Goal: Information Seeking & Learning: Learn about a topic

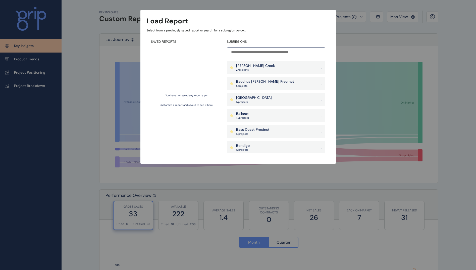
click at [257, 51] on input at bounding box center [276, 51] width 98 height 9
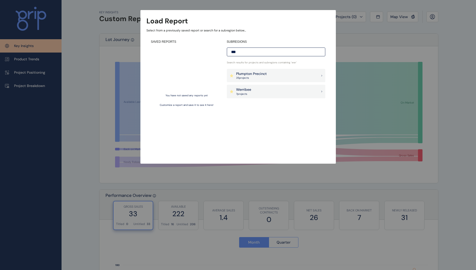
type input "***"
click at [244, 93] on p "7 project s" at bounding box center [243, 94] width 15 height 4
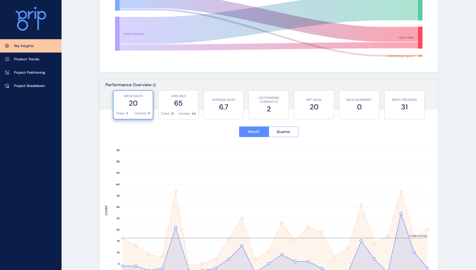
scroll to position [109, 0]
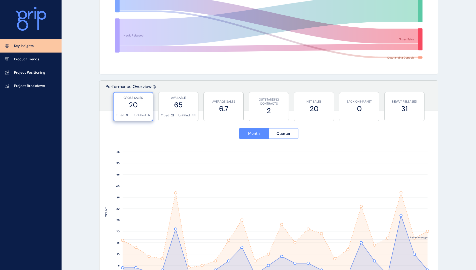
click at [285, 134] on span "Quarter" at bounding box center [284, 133] width 14 height 5
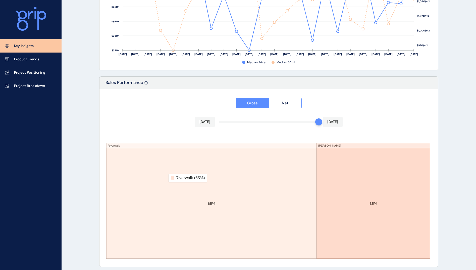
scroll to position [788, 0]
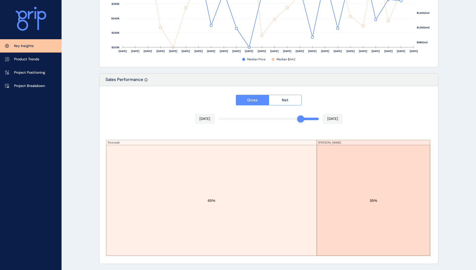
drag, startPoint x: 318, startPoint y: 119, endPoint x: 298, endPoint y: 119, distance: 19.6
click at [298, 119] on div at bounding box center [300, 118] width 7 height 7
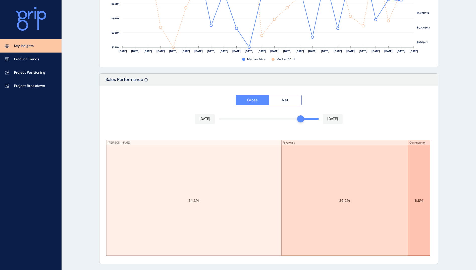
click at [146, 115] on div "Gross Net [DATE] [DATE] [PERSON_NAME][GEOGRAPHIC_DATA] 54.1% 39.2% 6.8%" at bounding box center [268, 174] width 339 height 177
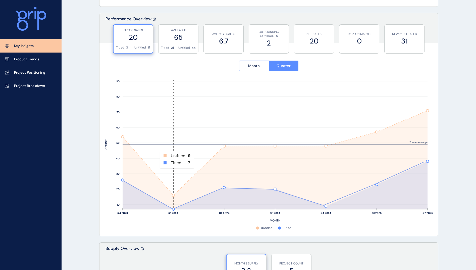
scroll to position [177, 0]
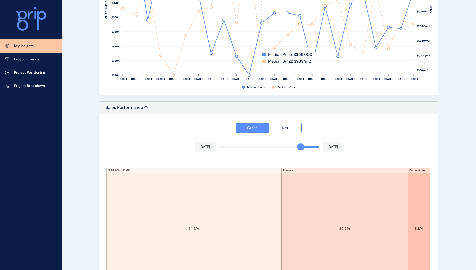
scroll to position [788, 0]
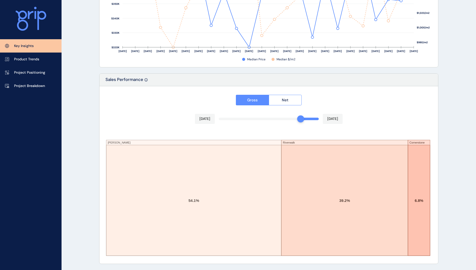
click at [60, 11] on div at bounding box center [31, 19] width 62 height 39
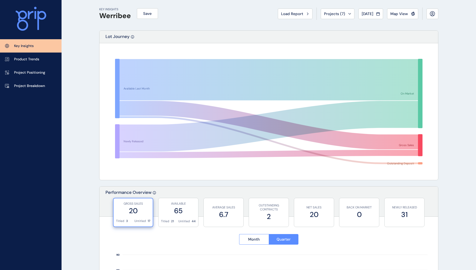
scroll to position [0, 0]
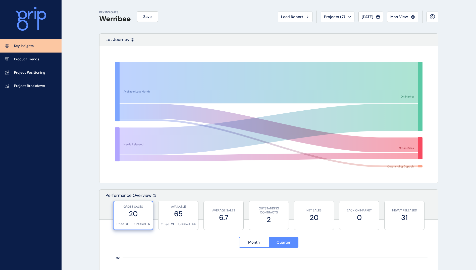
click at [31, 59] on p "Product Trends" at bounding box center [26, 59] width 25 height 5
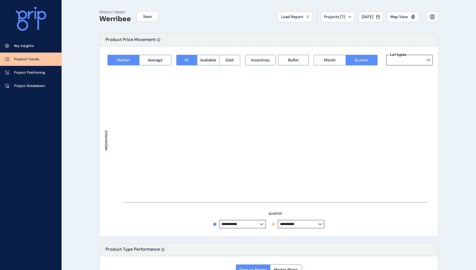
type input "**********"
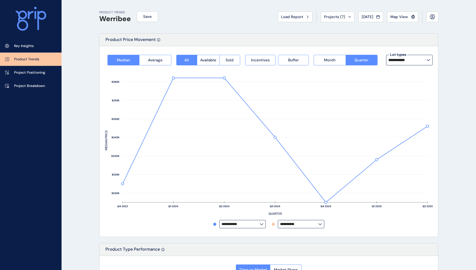
click at [28, 87] on p "Project Breakdown" at bounding box center [29, 85] width 31 height 5
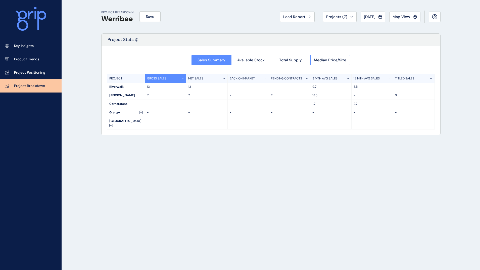
click at [257, 60] on span "Available Stock" at bounding box center [250, 60] width 27 height 5
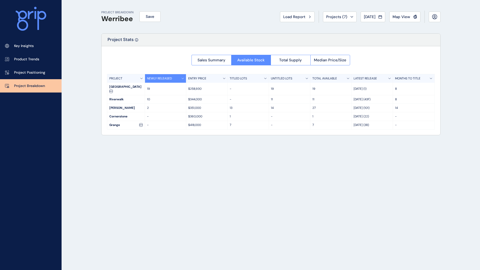
click at [28, 74] on p "Project Positioning" at bounding box center [29, 72] width 31 height 5
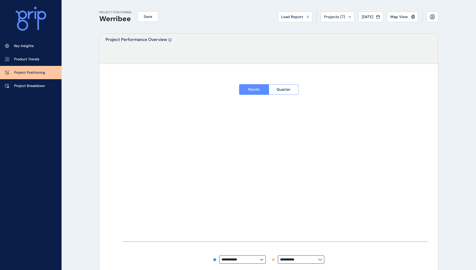
type input "*********"
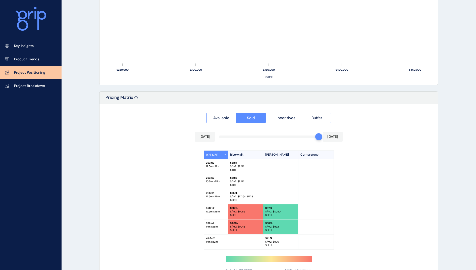
scroll to position [399, 0]
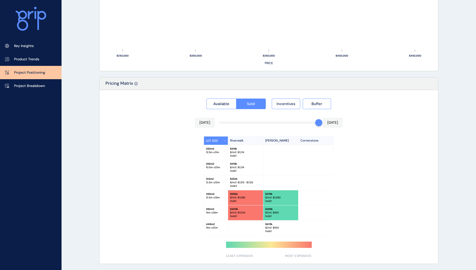
click at [25, 84] on p "Project Breakdown" at bounding box center [29, 85] width 31 height 5
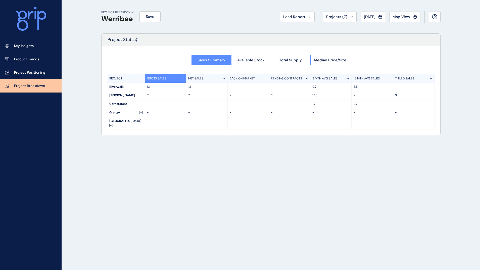
click at [34, 70] on p "Project Positioning" at bounding box center [29, 72] width 31 height 5
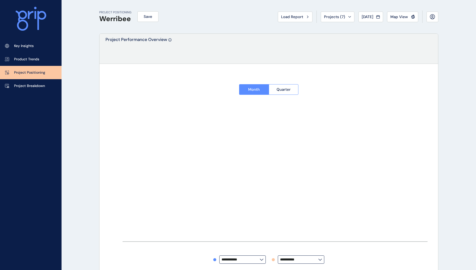
type input "*********"
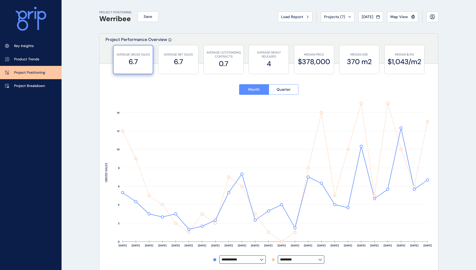
click at [287, 91] on span "Quarter" at bounding box center [284, 89] width 14 height 5
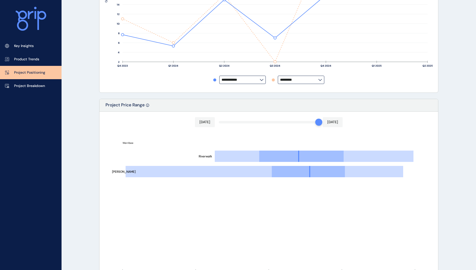
scroll to position [184, 0]
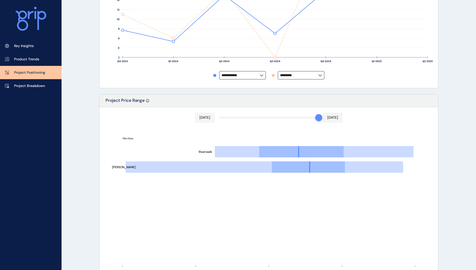
click at [43, 55] on link "Product Trends" at bounding box center [31, 58] width 62 height 13
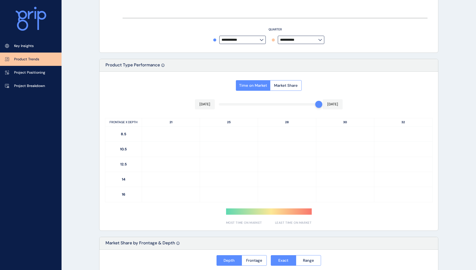
type input "**********"
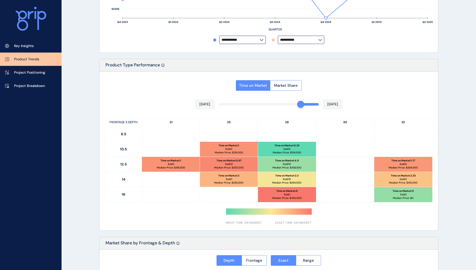
drag, startPoint x: 319, startPoint y: 106, endPoint x: 306, endPoint y: 109, distance: 14.0
click at [301, 109] on div "[DATE] [DATE]" at bounding box center [269, 104] width 148 height 10
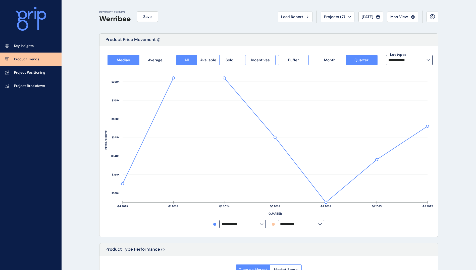
drag, startPoint x: 26, startPoint y: 43, endPoint x: 32, endPoint y: 43, distance: 6.0
click at [26, 43] on link "Key Insights" at bounding box center [31, 45] width 62 height 13
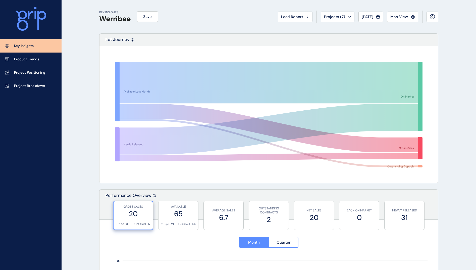
click at [298, 17] on span "Load Report" at bounding box center [292, 16] width 22 height 5
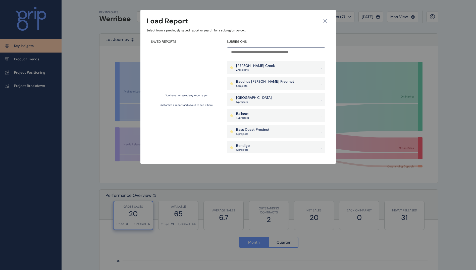
click at [277, 54] on input at bounding box center [276, 51] width 98 height 9
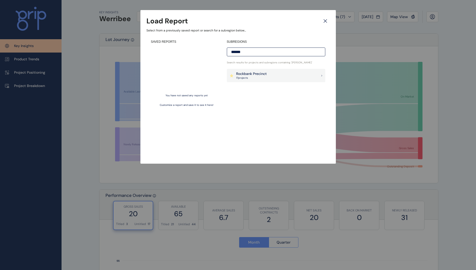
type input "******"
click at [279, 77] on div "Rockbank Precinct 17 project s" at bounding box center [276, 76] width 98 height 14
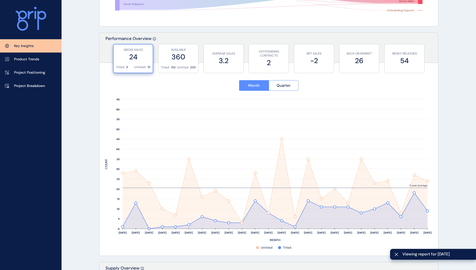
scroll to position [168, 0]
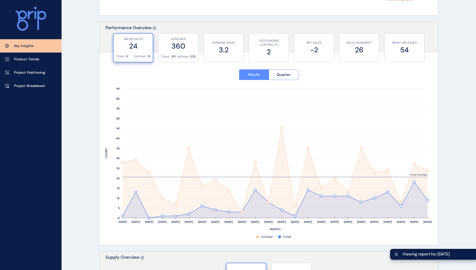
click at [293, 78] on button "Quarter" at bounding box center [284, 74] width 30 height 11
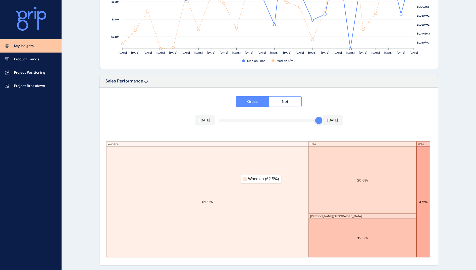
scroll to position [788, 0]
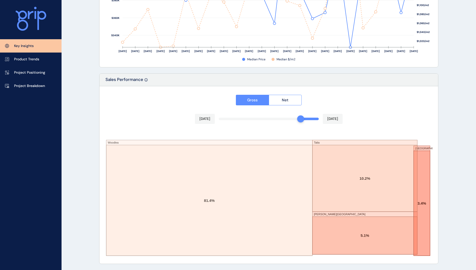
drag, startPoint x: 319, startPoint y: 121, endPoint x: 300, endPoint y: 120, distance: 19.6
click at [300, 120] on div at bounding box center [300, 118] width 7 height 7
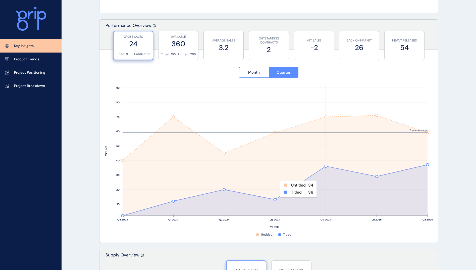
scroll to position [168, 0]
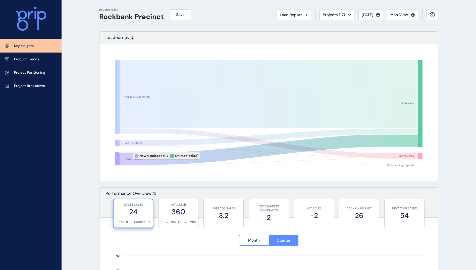
scroll to position [0, 0]
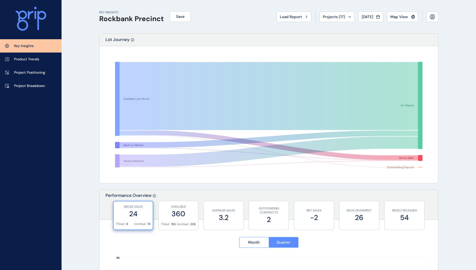
click at [304, 19] on button "Load Report" at bounding box center [294, 17] width 35 height 11
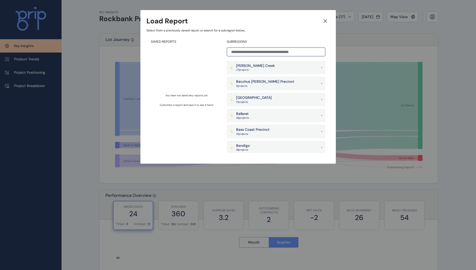
click at [266, 50] on input at bounding box center [276, 51] width 98 height 9
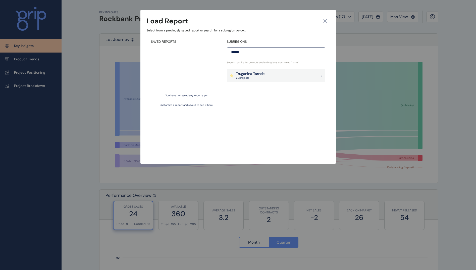
type input "*****"
click at [256, 78] on p "30 project s" at bounding box center [250, 78] width 29 height 4
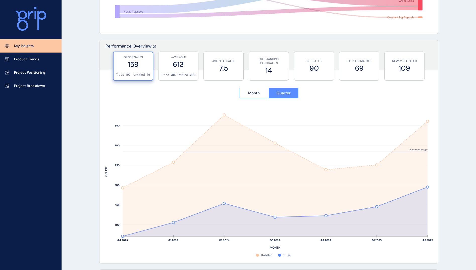
scroll to position [137, 0]
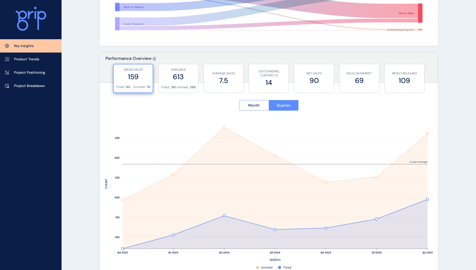
drag, startPoint x: 458, startPoint y: 53, endPoint x: 454, endPoint y: 46, distance: 7.5
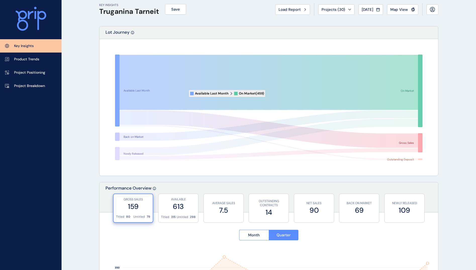
scroll to position [0, 0]
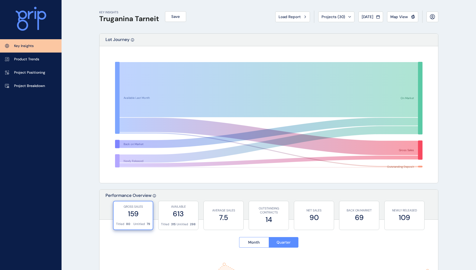
click at [284, 18] on span "Load Report" at bounding box center [290, 16] width 22 height 5
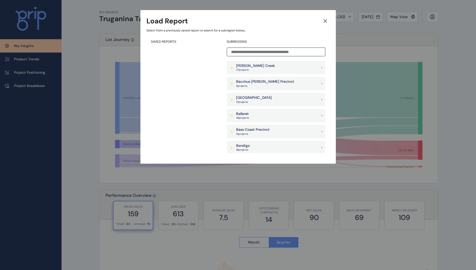
click at [264, 55] on input at bounding box center [276, 51] width 98 height 9
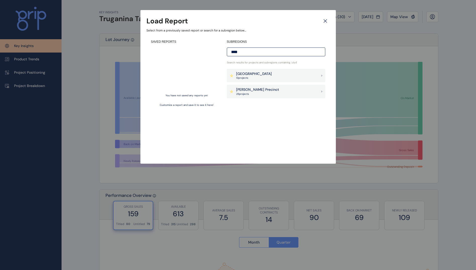
type input "****"
click at [245, 92] on p "26 project s" at bounding box center [257, 94] width 43 height 4
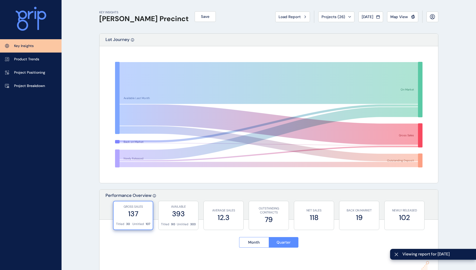
click at [291, 18] on span "Load Report" at bounding box center [290, 16] width 22 height 5
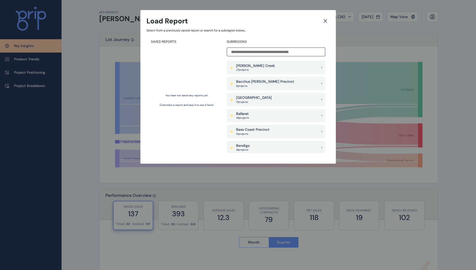
click at [276, 52] on input at bounding box center [276, 51] width 98 height 9
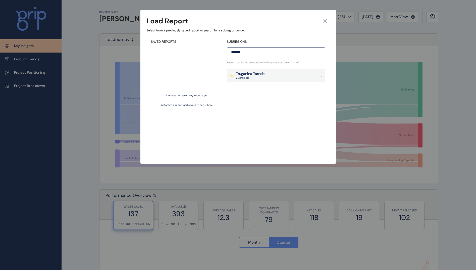
type input "******"
click at [263, 73] on p "Truganina Tarneit" at bounding box center [250, 73] width 29 height 5
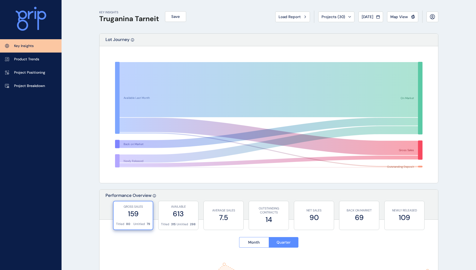
click at [329, 16] on span "Projects ( 30 )" at bounding box center [333, 16] width 24 height 5
click at [109, 50] on div "Available Last Month Back on Market Newly Released On Market Gross Sales Outsta…" at bounding box center [268, 114] width 339 height 137
click at [28, 63] on link "Product Trends" at bounding box center [31, 58] width 62 height 13
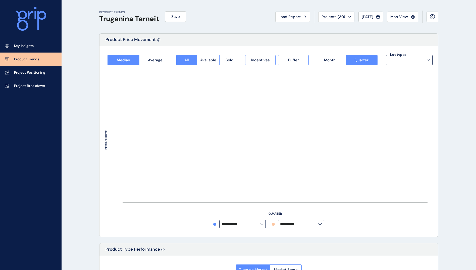
type input "**********"
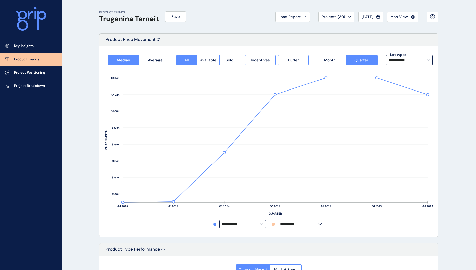
click at [34, 73] on p "Project Positioning" at bounding box center [29, 72] width 31 height 5
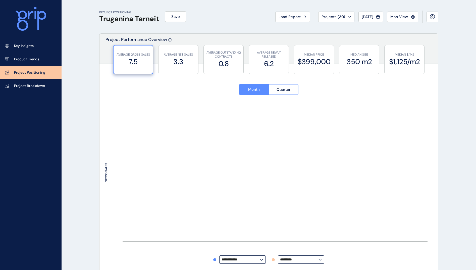
type input "*********"
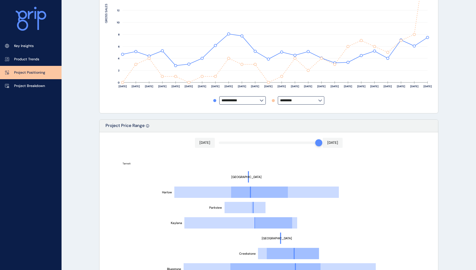
scroll to position [201, 0]
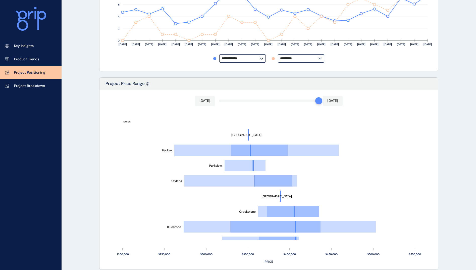
click at [43, 84] on p "Project Breakdown" at bounding box center [29, 85] width 31 height 5
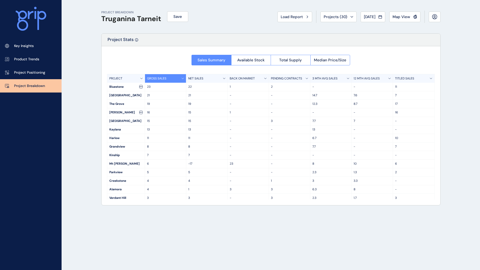
click at [64, 116] on div "PROJECT BREAKDOWN Truganina Tarneit Save Load Report Projects ( 30 ) [DATE] 202…" at bounding box center [240, 135] width 480 height 270
drag, startPoint x: 80, startPoint y: 104, endPoint x: 73, endPoint y: 99, distance: 8.8
click at [80, 104] on div "PROJECT BREAKDOWN Truganina Tarneit Save Load Report Projects ( 30 ) [DATE] 202…" at bounding box center [240, 135] width 480 height 270
click at [31, 73] on p "Project Positioning" at bounding box center [29, 72] width 31 height 5
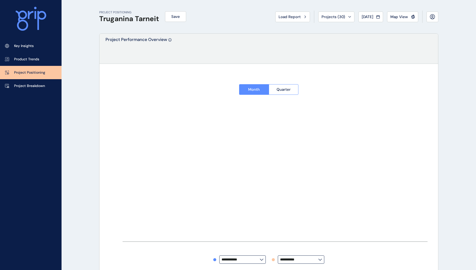
type input "*********"
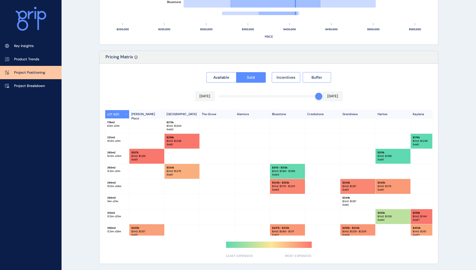
click at [22, 62] on link "Product Trends" at bounding box center [31, 58] width 62 height 13
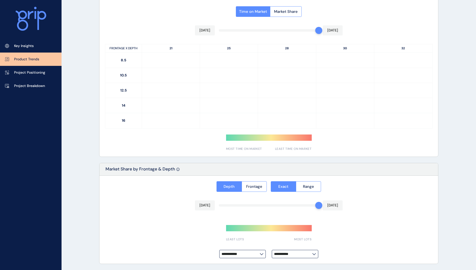
type input "**********"
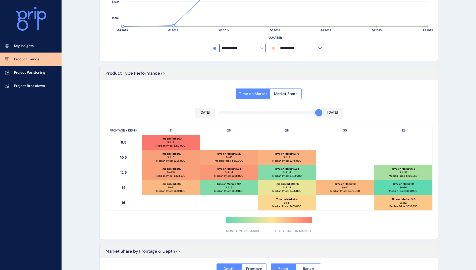
scroll to position [176, 0]
drag, startPoint x: 85, startPoint y: 11, endPoint x: 87, endPoint y: 13, distance: 2.9
click at [85, 11] on div "PRODUCT TRENDS Truganina Tarneit Save Load Report Projects ( 30 ) [DATE] 2025 <…" at bounding box center [238, 118] width 476 height 588
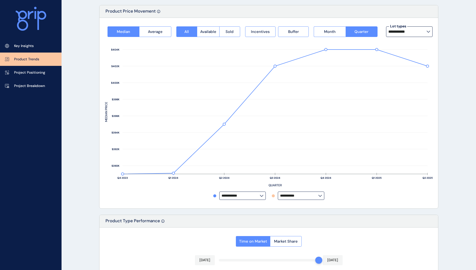
scroll to position [0, 0]
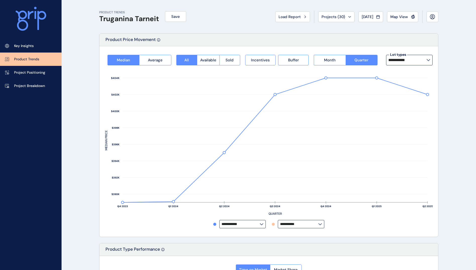
click at [28, 44] on p "Key Insights" at bounding box center [24, 45] width 20 height 5
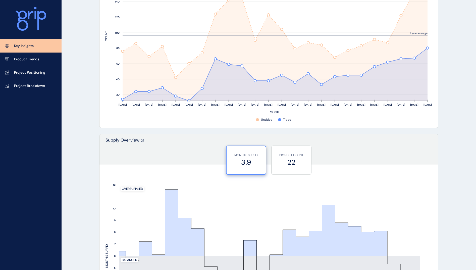
scroll to position [343, 0]
